Goal: Navigation & Orientation: Find specific page/section

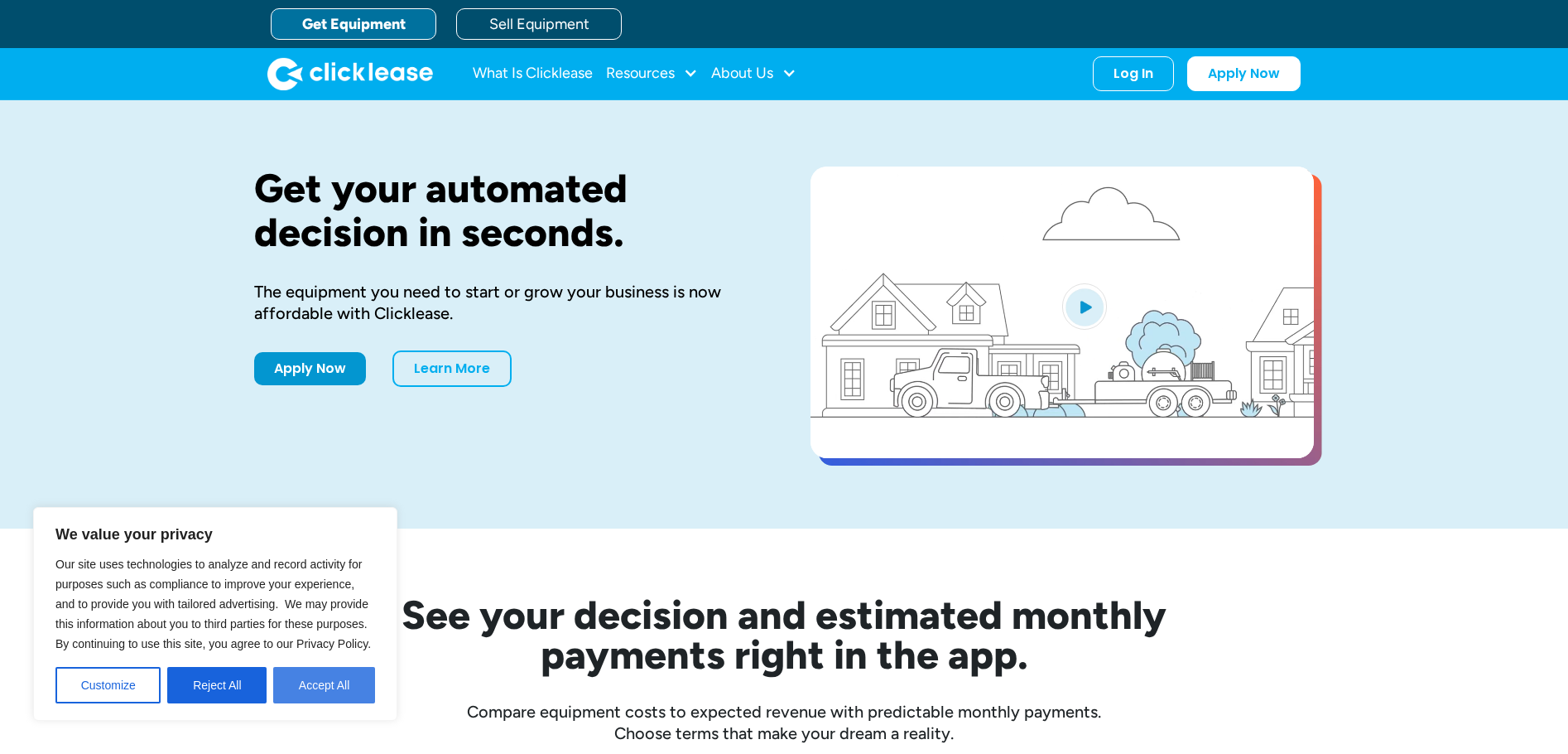
click at [316, 681] on button "Accept All" at bounding box center [323, 684] width 102 height 36
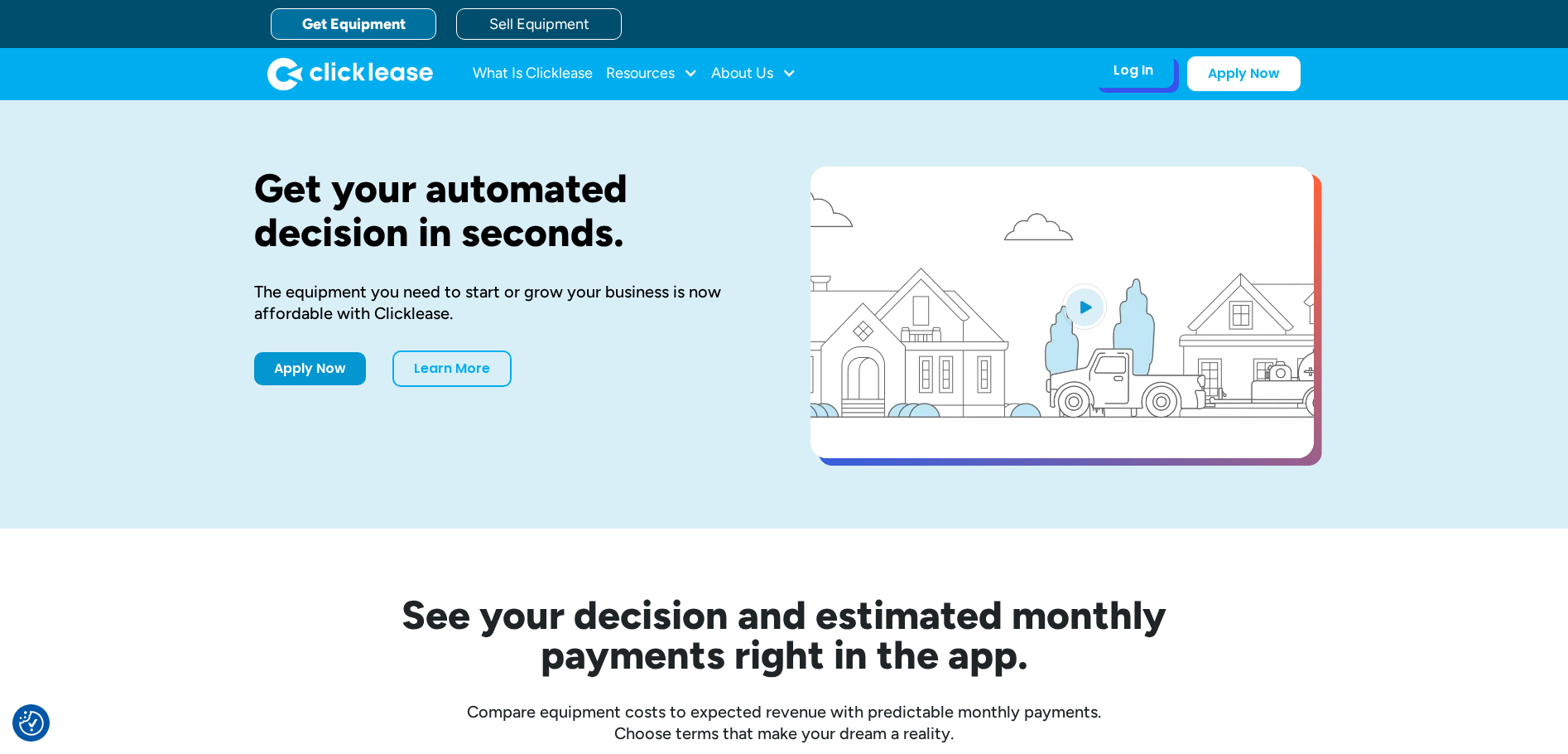
click at [1148, 70] on div "Log In" at bounding box center [1133, 70] width 40 height 17
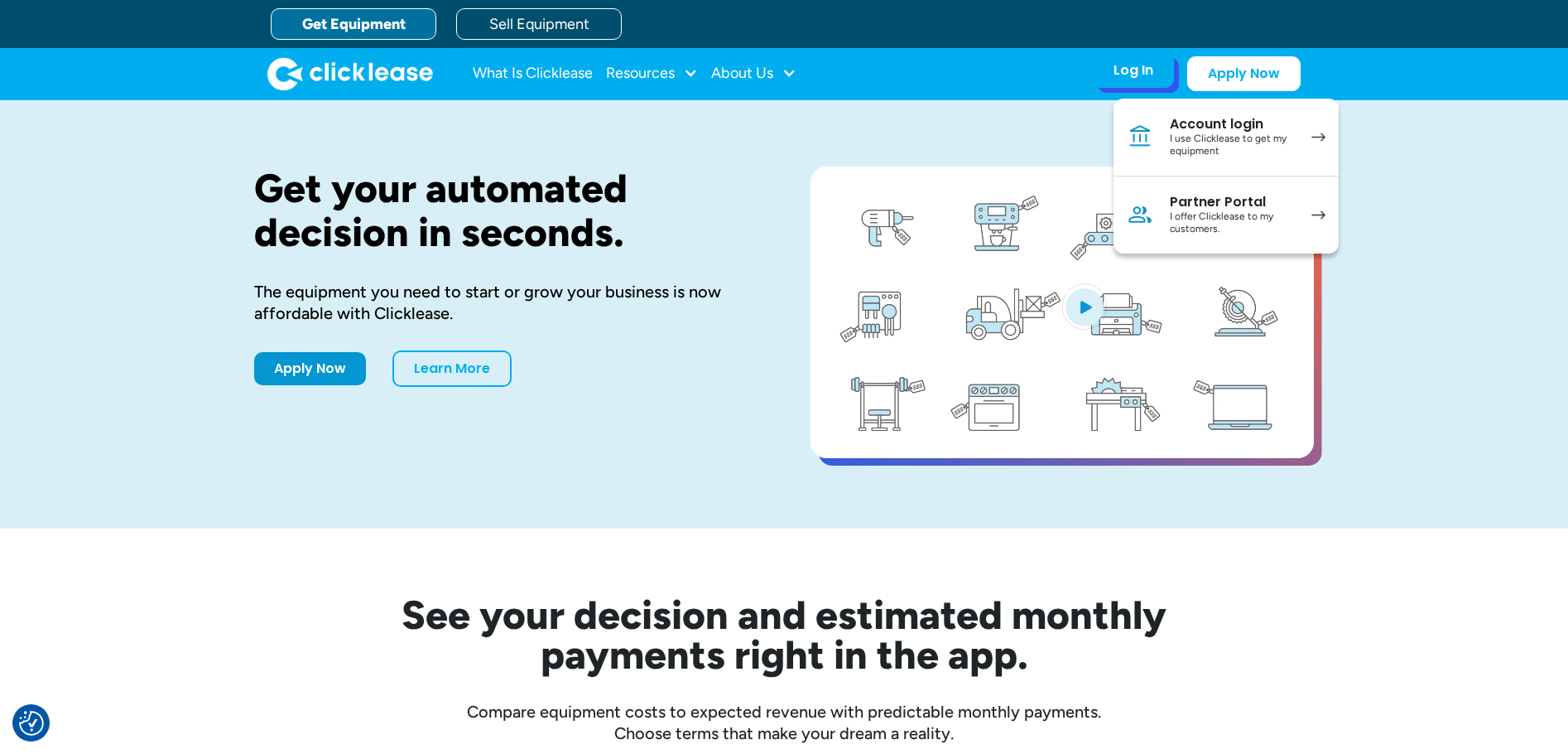
click at [1200, 210] on div "I offer Clicklease to my customers." at bounding box center [1232, 222] width 125 height 26
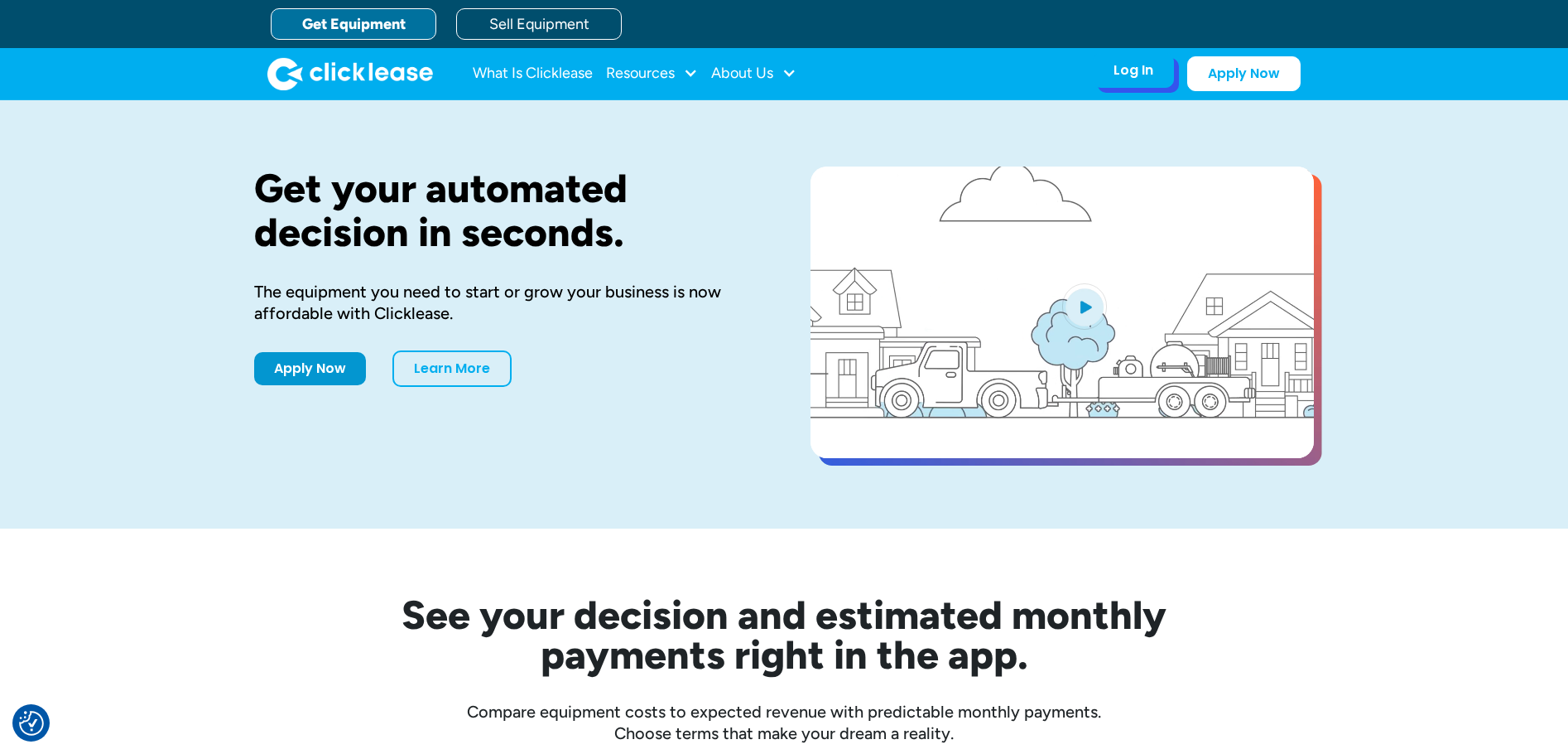
drag, startPoint x: 1120, startPoint y: 60, endPoint x: 1134, endPoint y: 66, distance: 15.2
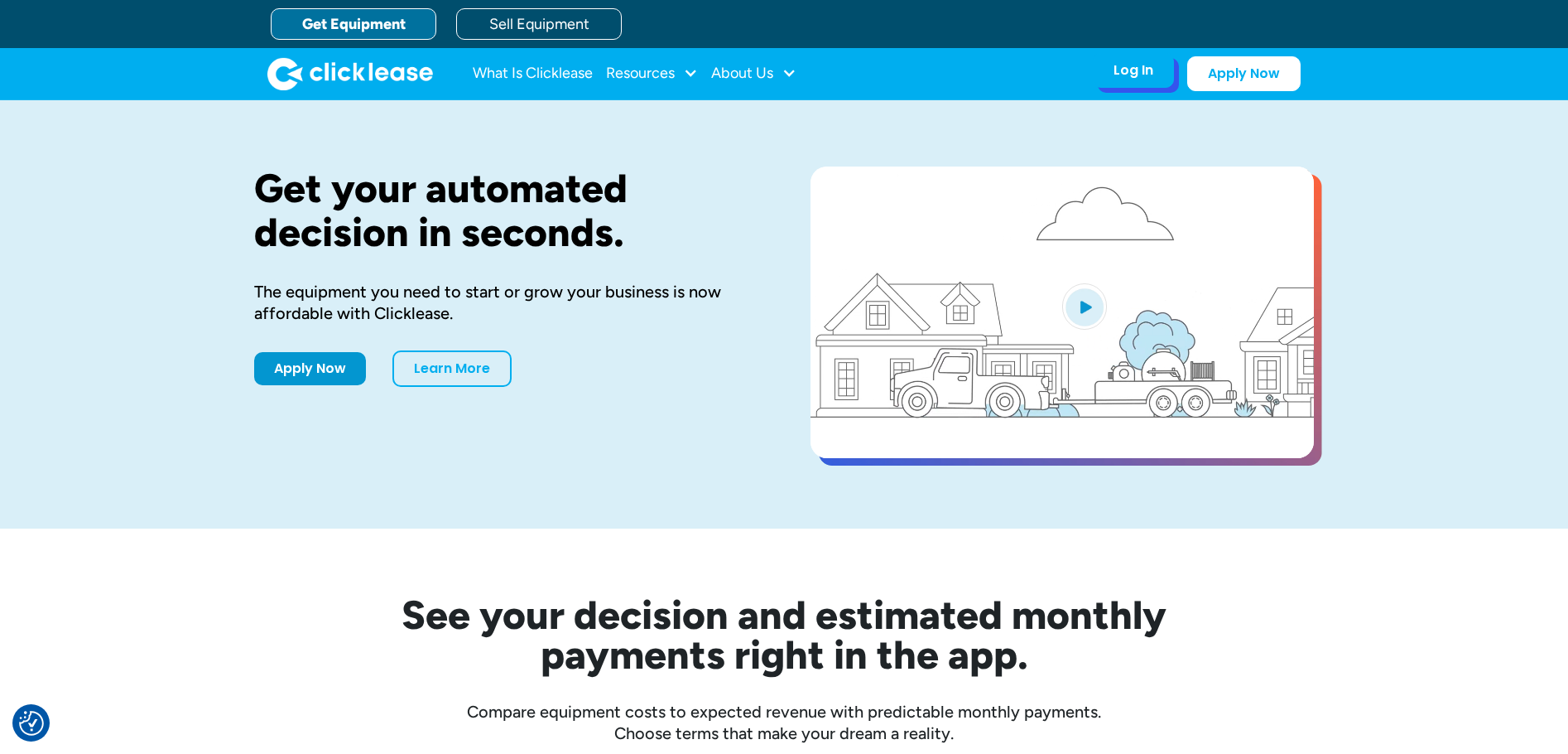
click at [1126, 65] on div "Log In" at bounding box center [1133, 70] width 40 height 17
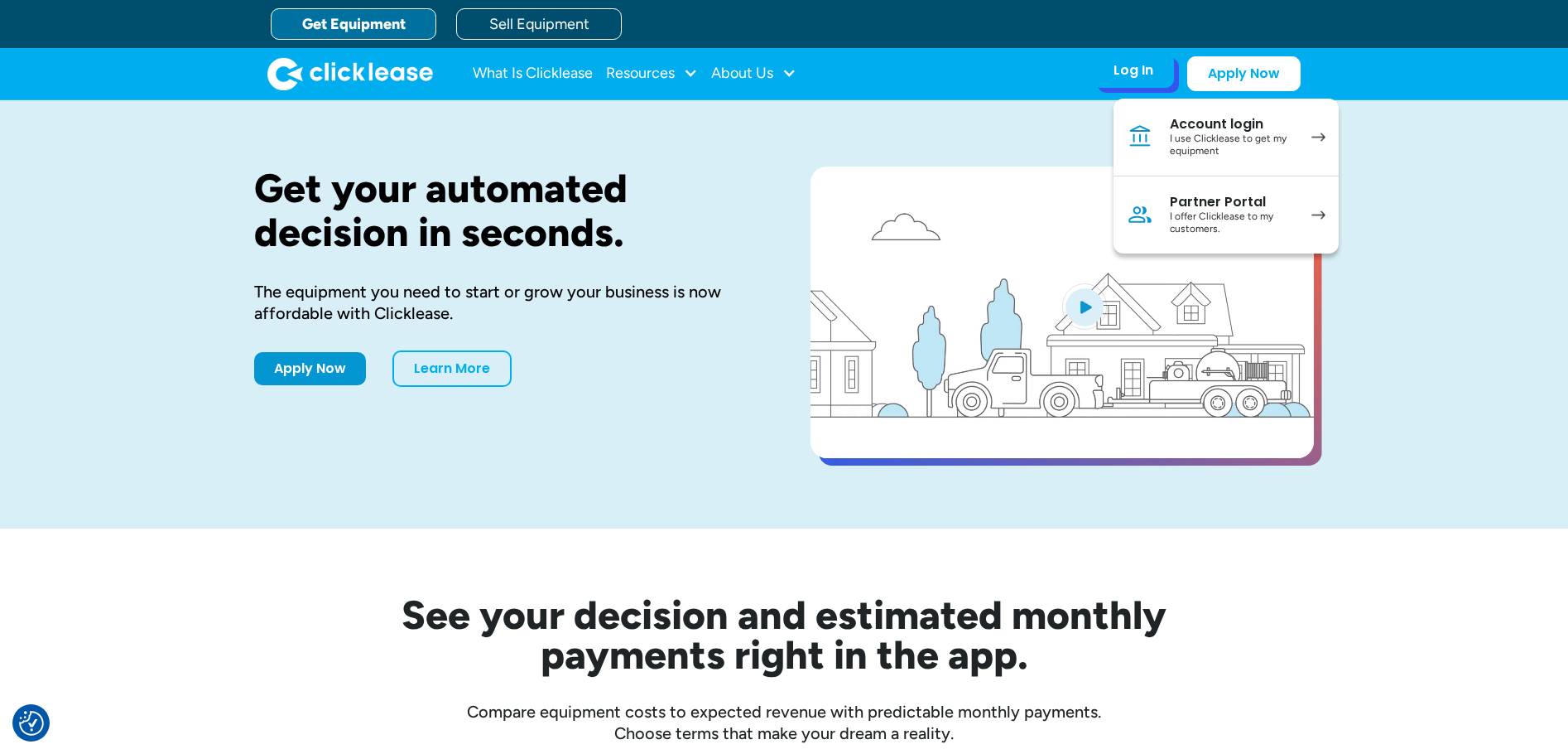
click at [1201, 206] on div "Partner Portal" at bounding box center [1232, 202] width 125 height 17
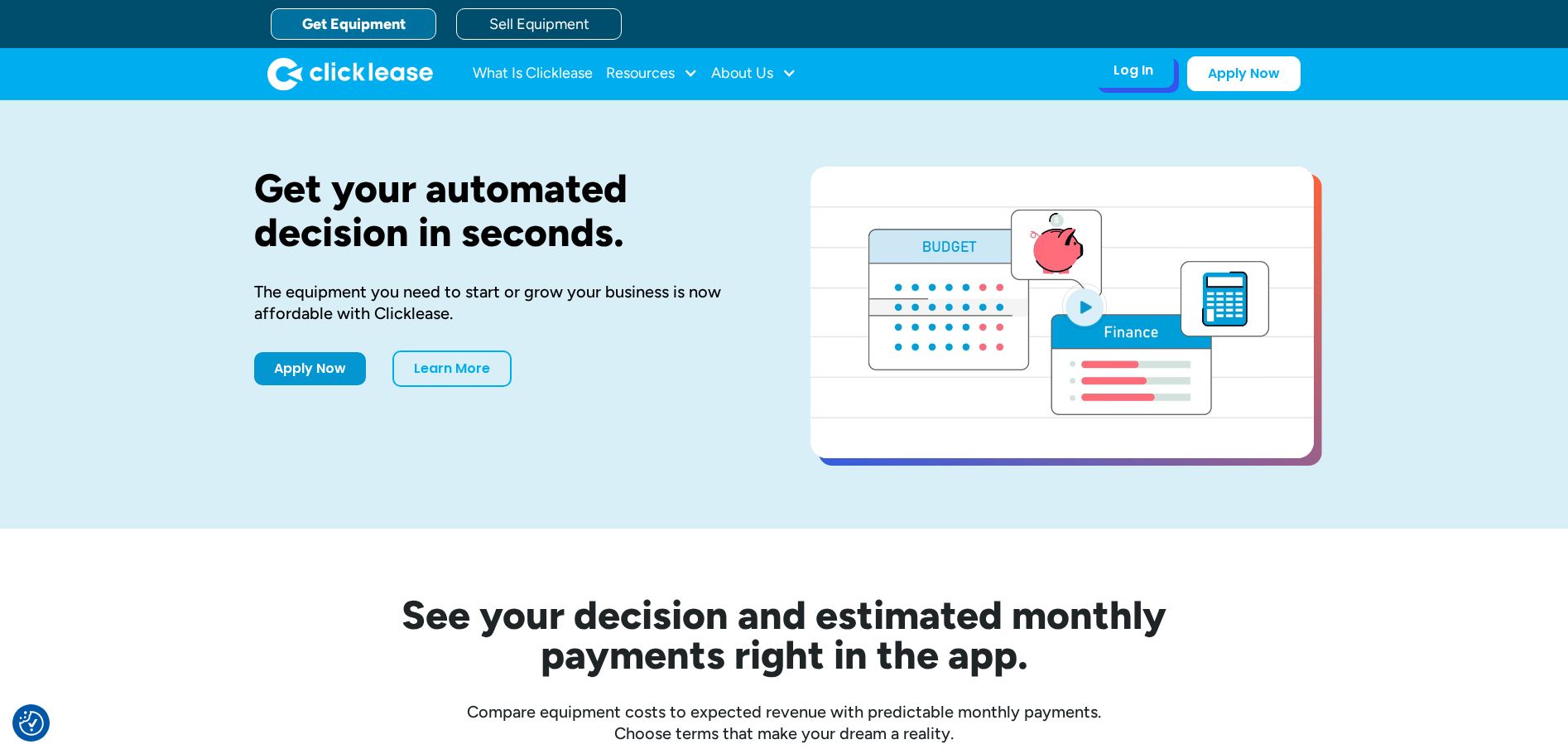
click at [1121, 64] on div "Log In" at bounding box center [1133, 70] width 40 height 17
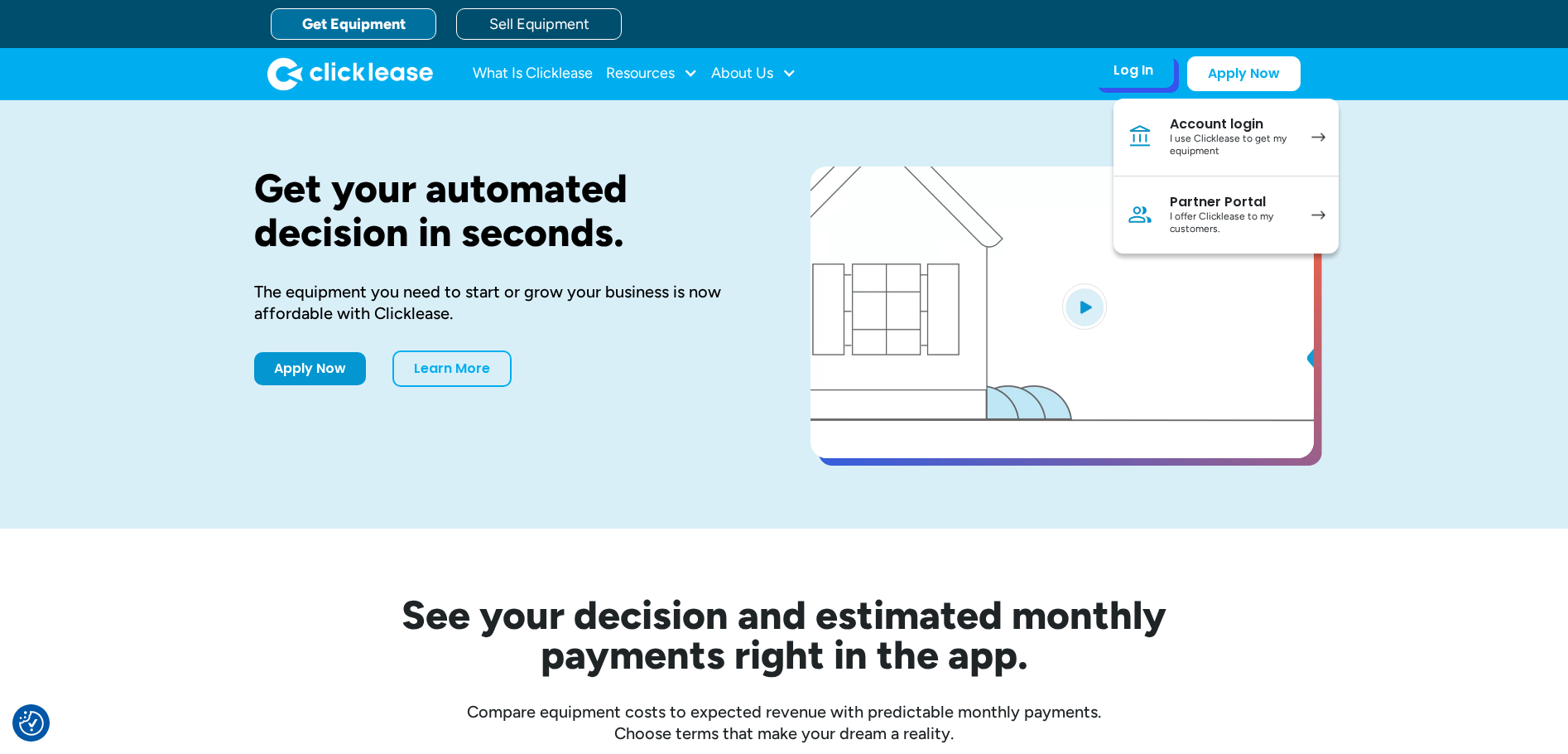
click at [1198, 206] on div "Partner Portal" at bounding box center [1232, 202] width 125 height 17
